Goal: Check status: Check status

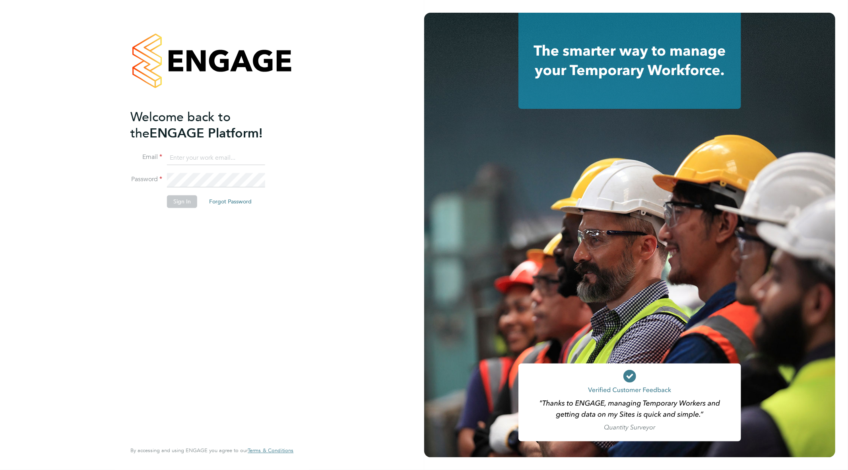
click at [195, 156] on input at bounding box center [216, 158] width 98 height 14
type input "goncalo.rodrigues@madigangill.co.uk"
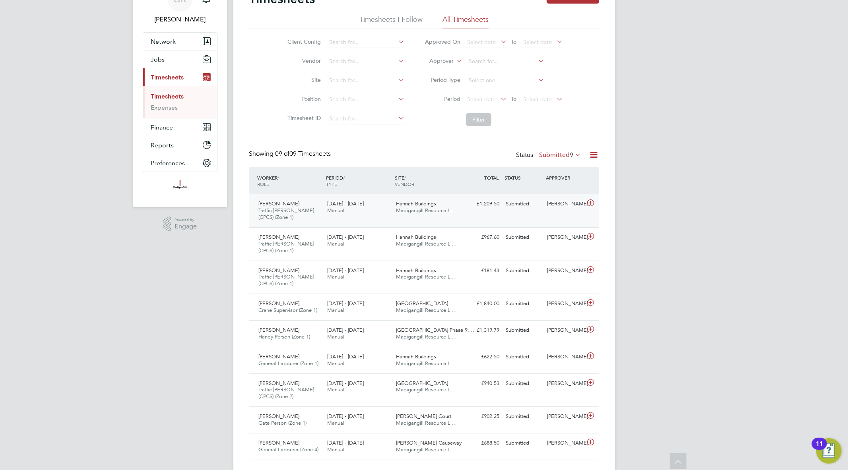
click at [480, 211] on div "[PERSON_NAME] Traffic [PERSON_NAME] (CPCS) (Zone 1) [DATE] - [DATE] [DATE] - [D…" at bounding box center [424, 210] width 350 height 33
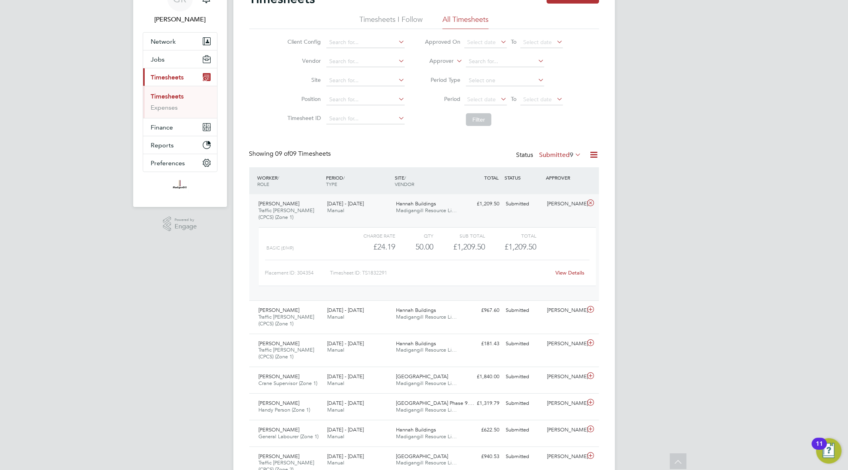
click at [564, 272] on link "View Details" at bounding box center [569, 273] width 29 height 7
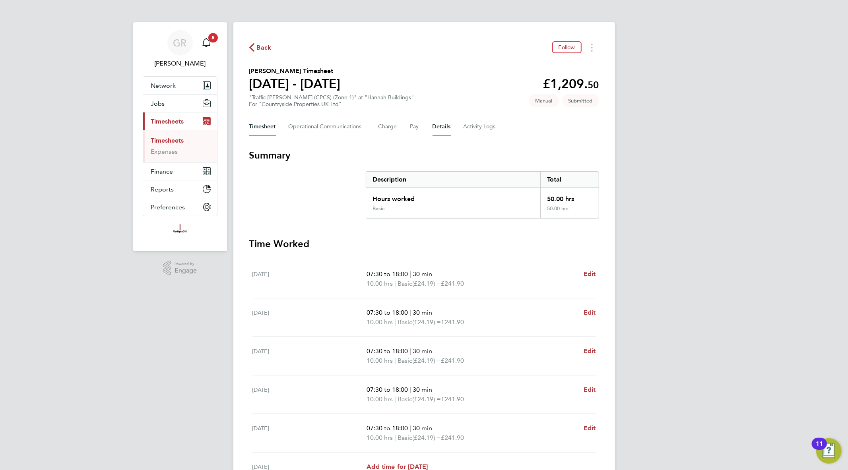
click at [434, 128] on button "Details" at bounding box center [441, 126] width 18 height 19
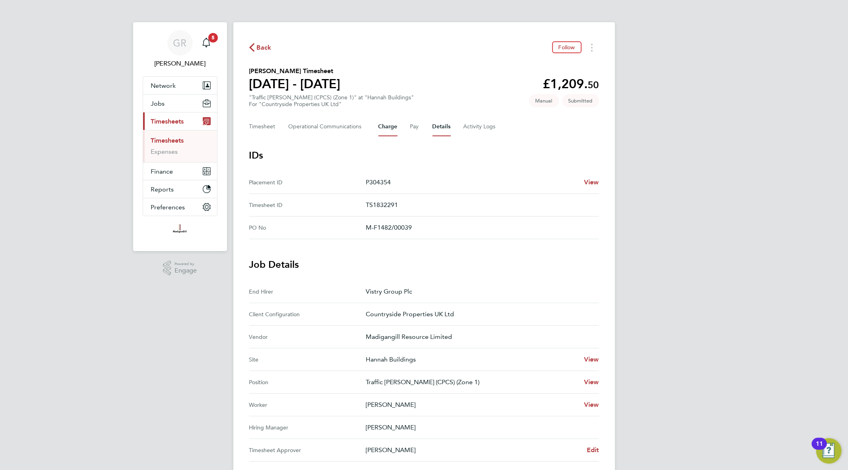
click at [386, 128] on button "Charge" at bounding box center [387, 126] width 19 height 19
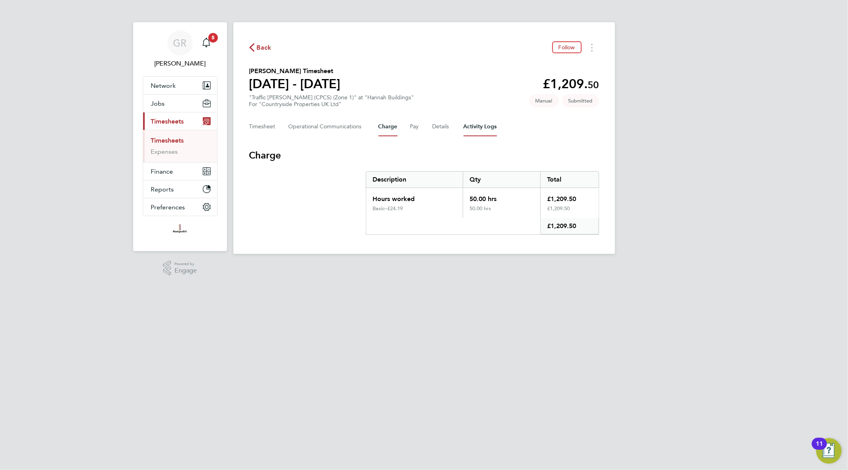
click at [484, 127] on Logs-tab "Activity Logs" at bounding box center [479, 126] width 33 height 19
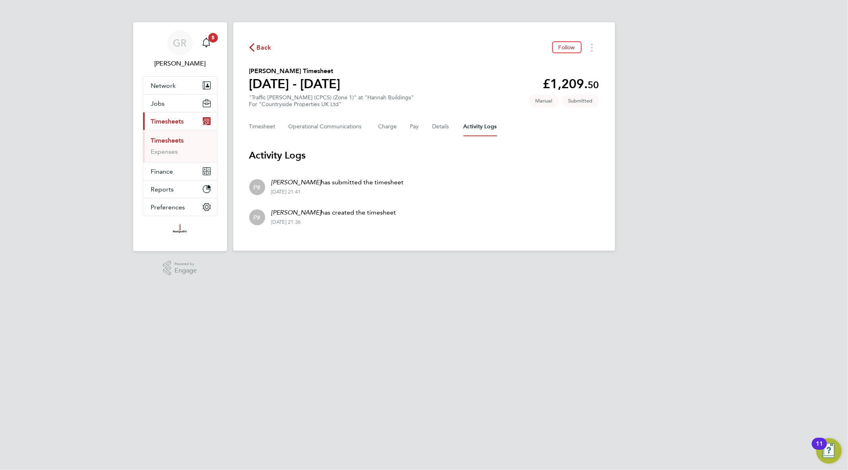
click at [254, 48] on icon "button" at bounding box center [251, 47] width 5 height 8
